Goal: Navigation & Orientation: Find specific page/section

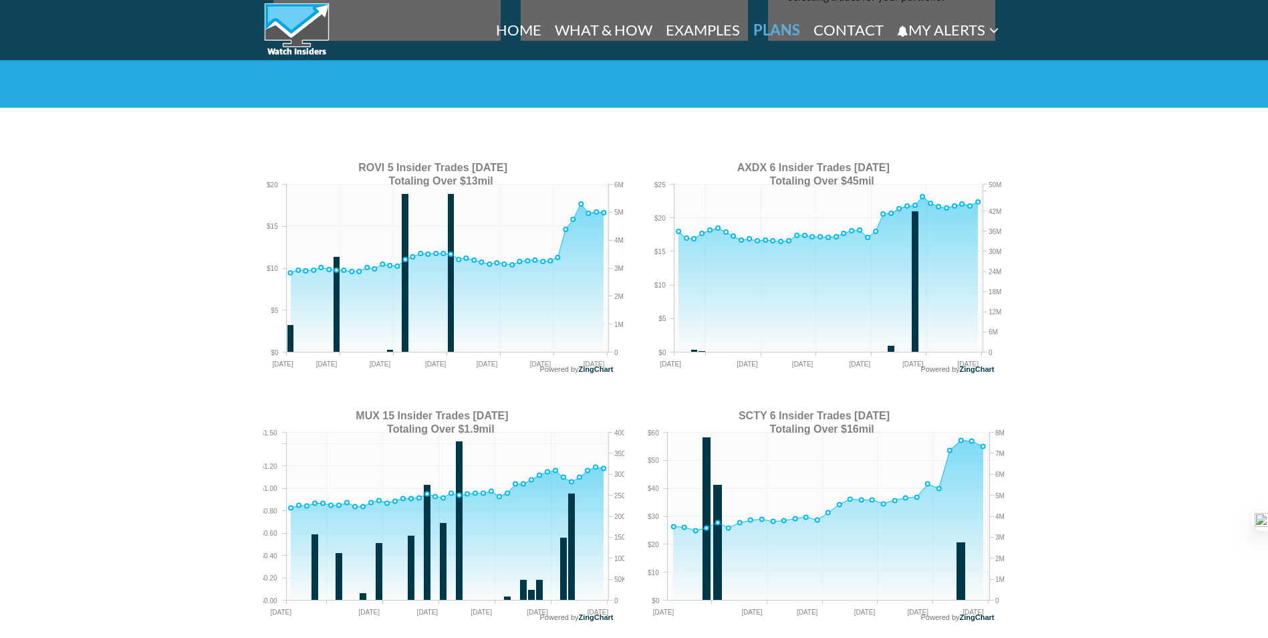
scroll to position [1909, 0]
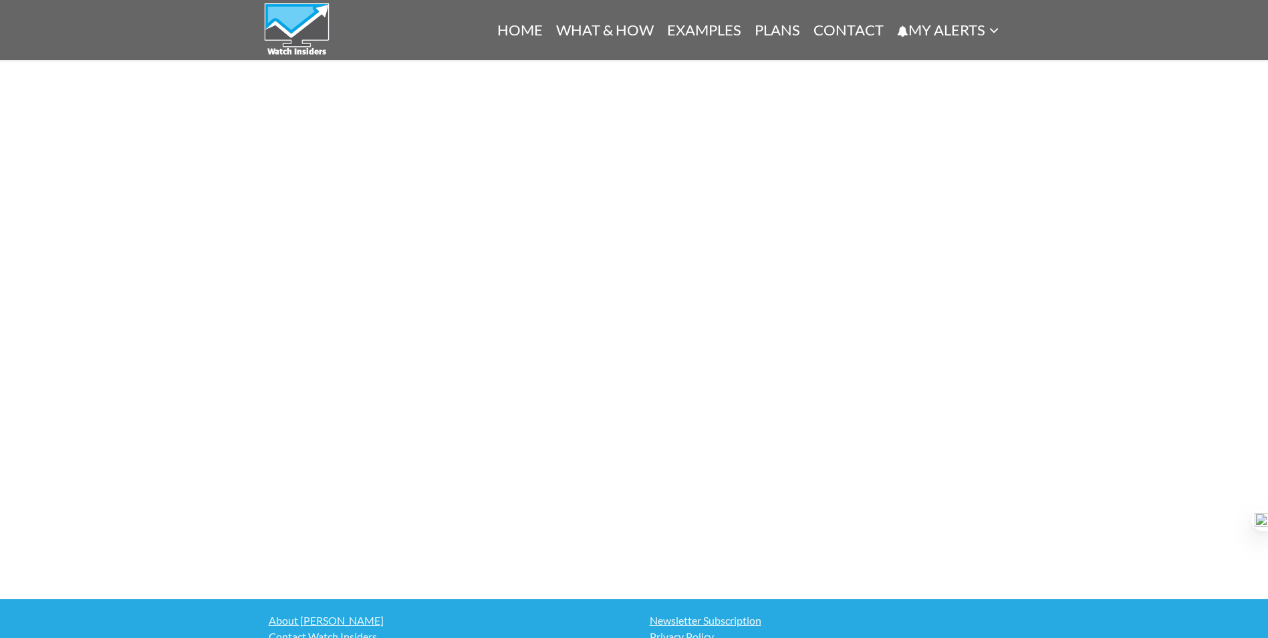
scroll to position [795, 0]
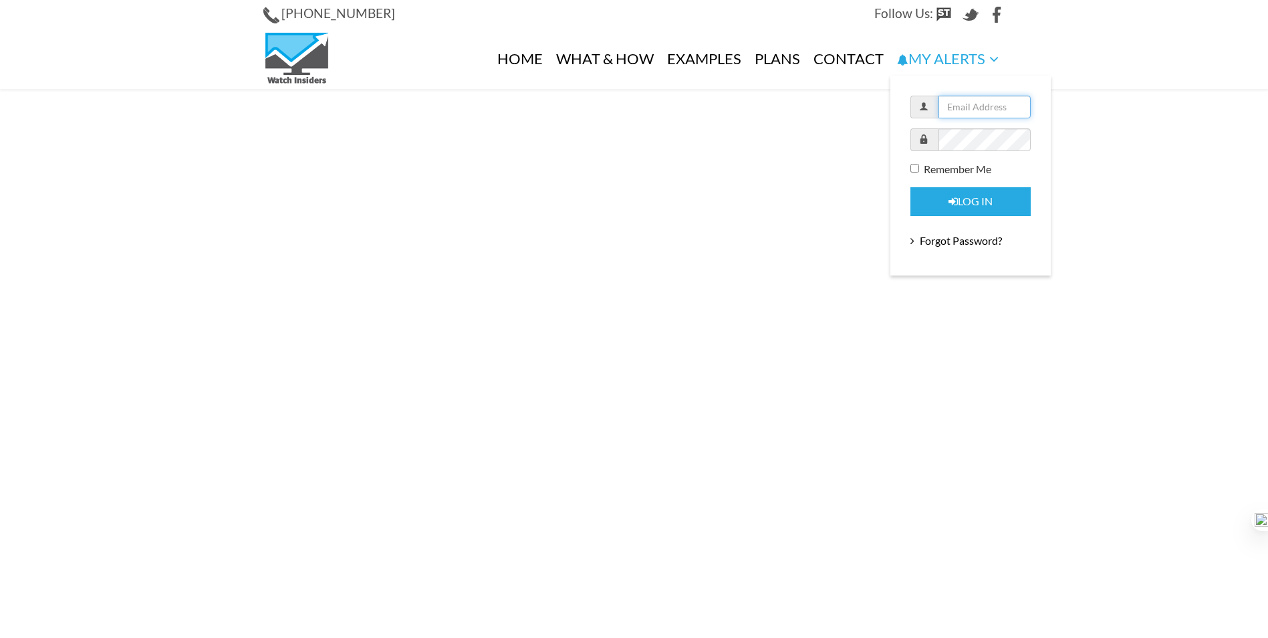
type input "shu"
drag, startPoint x: 1038, startPoint y: 138, endPoint x: 1034, endPoint y: 132, distance: 7.2
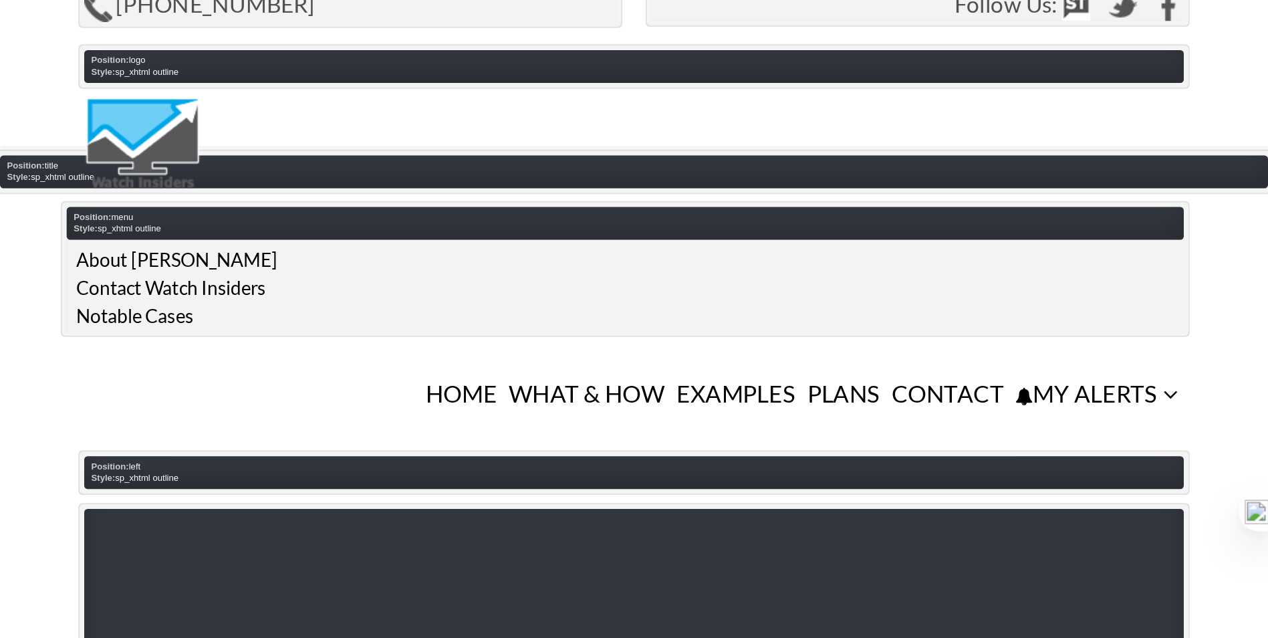
scroll to position [38, 0]
